Goal: Transaction & Acquisition: Purchase product/service

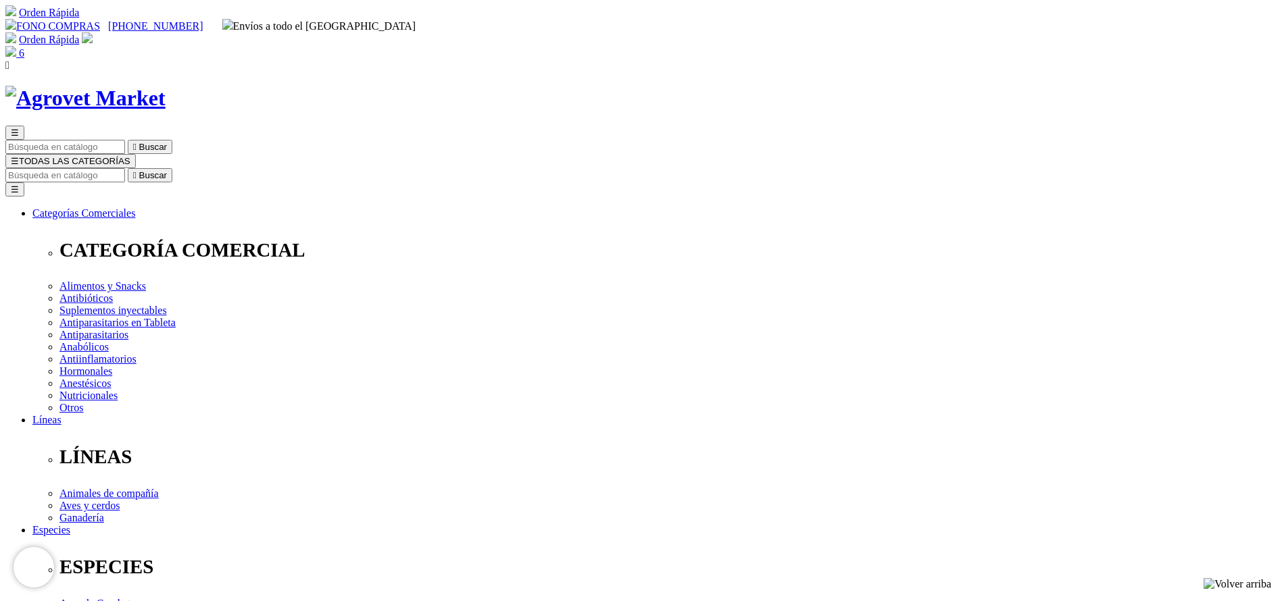
select select "3"
click at [759, 86] on div "☰  Buscar ☰ TODAS LAS CATEGORÍAS  Buscar Toggle navigation ☰ Categorías Comer…" at bounding box center [640, 530] width 1271 height 889
click at [125, 168] on input "Buscar" at bounding box center [65, 175] width 120 height 14
type input "adefor"
click at [128, 168] on button " Buscar" at bounding box center [150, 175] width 45 height 14
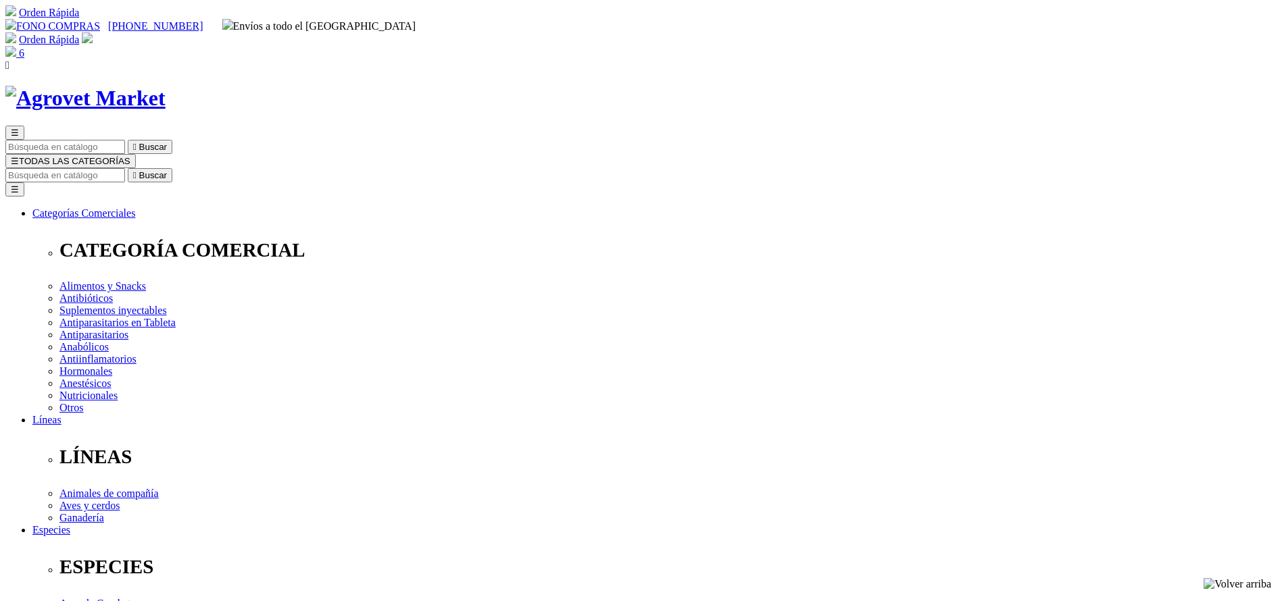
click at [125, 168] on input "Buscar" at bounding box center [65, 175] width 120 height 14
type input "a"
type input "cato"
click at [128, 168] on button " Buscar" at bounding box center [150, 175] width 45 height 14
